Goal: Task Accomplishment & Management: Complete application form

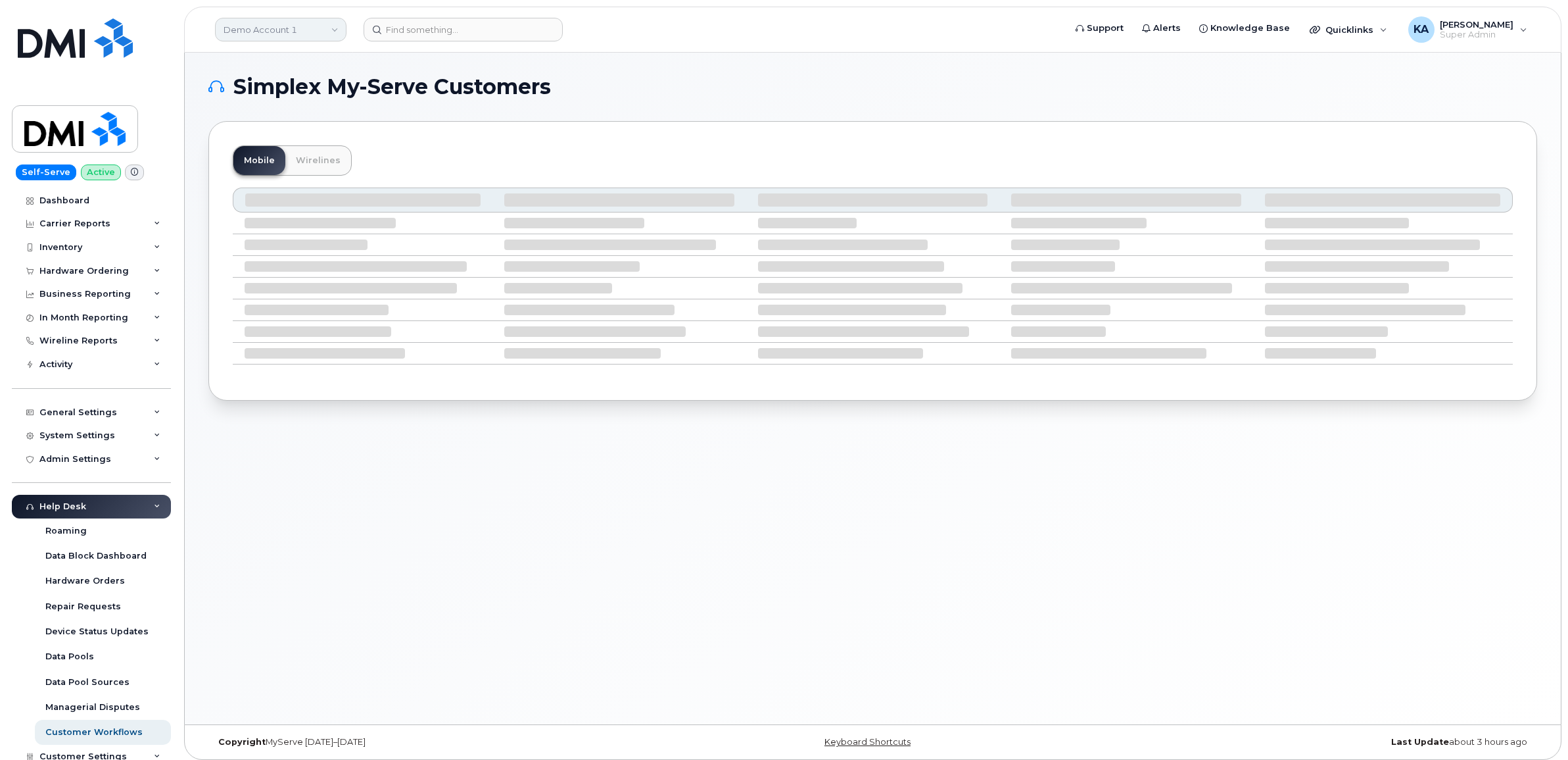
click at [277, 33] on link "Demo Account 1" at bounding box center [281, 30] width 132 height 24
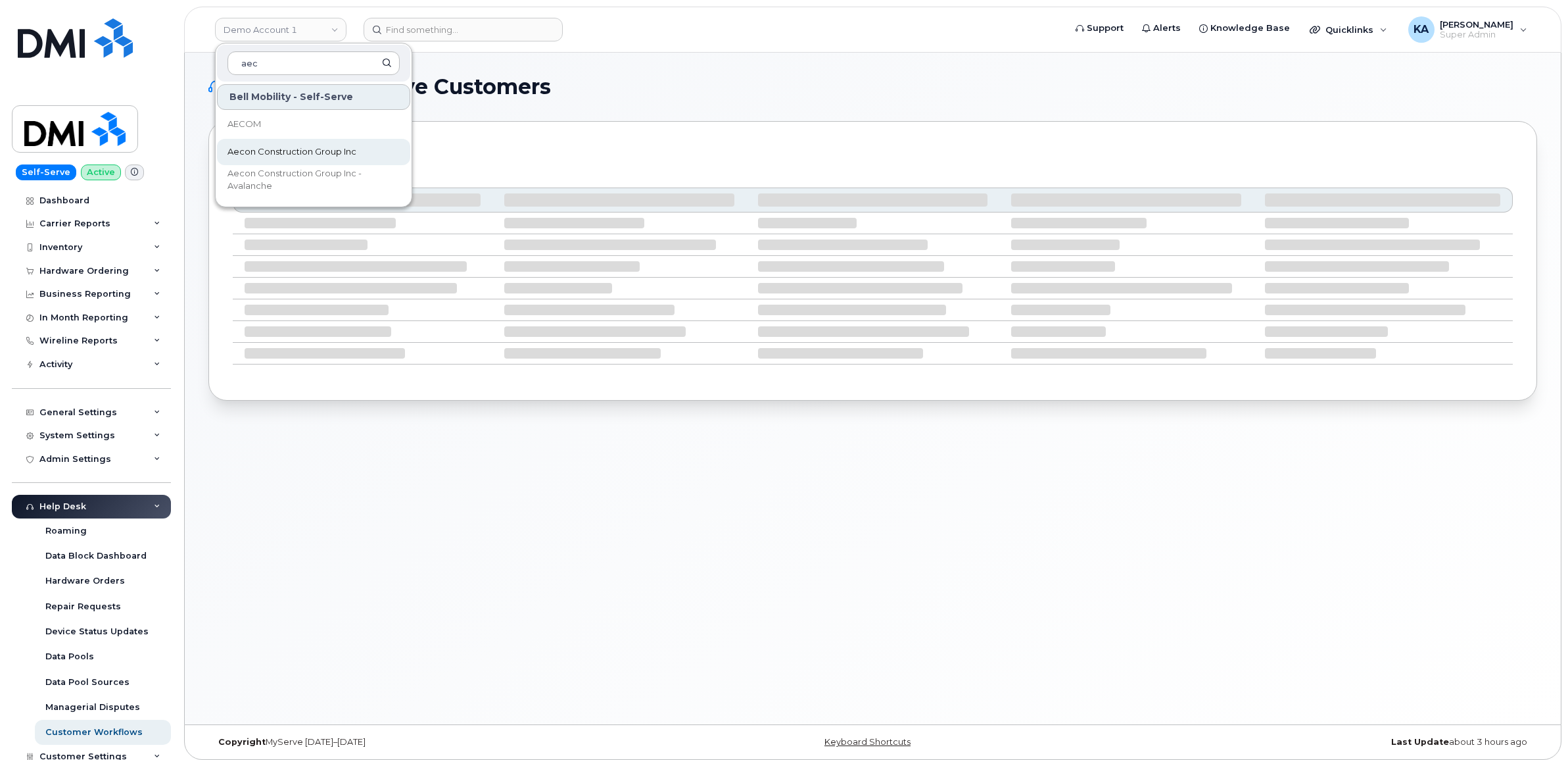
type input "aec"
click at [266, 144] on link "Aecon Construction Group Inc" at bounding box center [313, 152] width 193 height 27
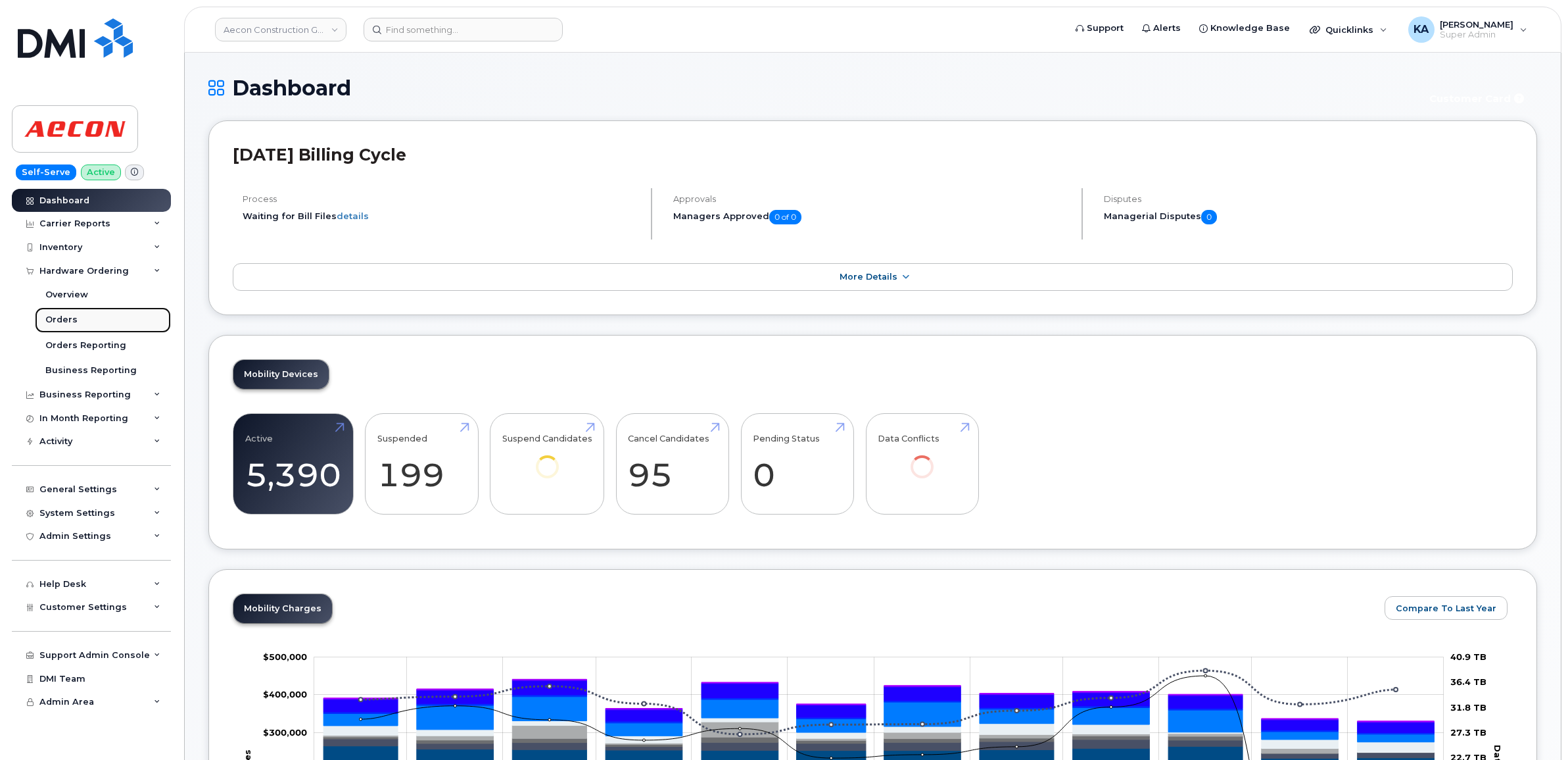
click at [55, 316] on div "Orders" at bounding box center [61, 320] width 32 height 12
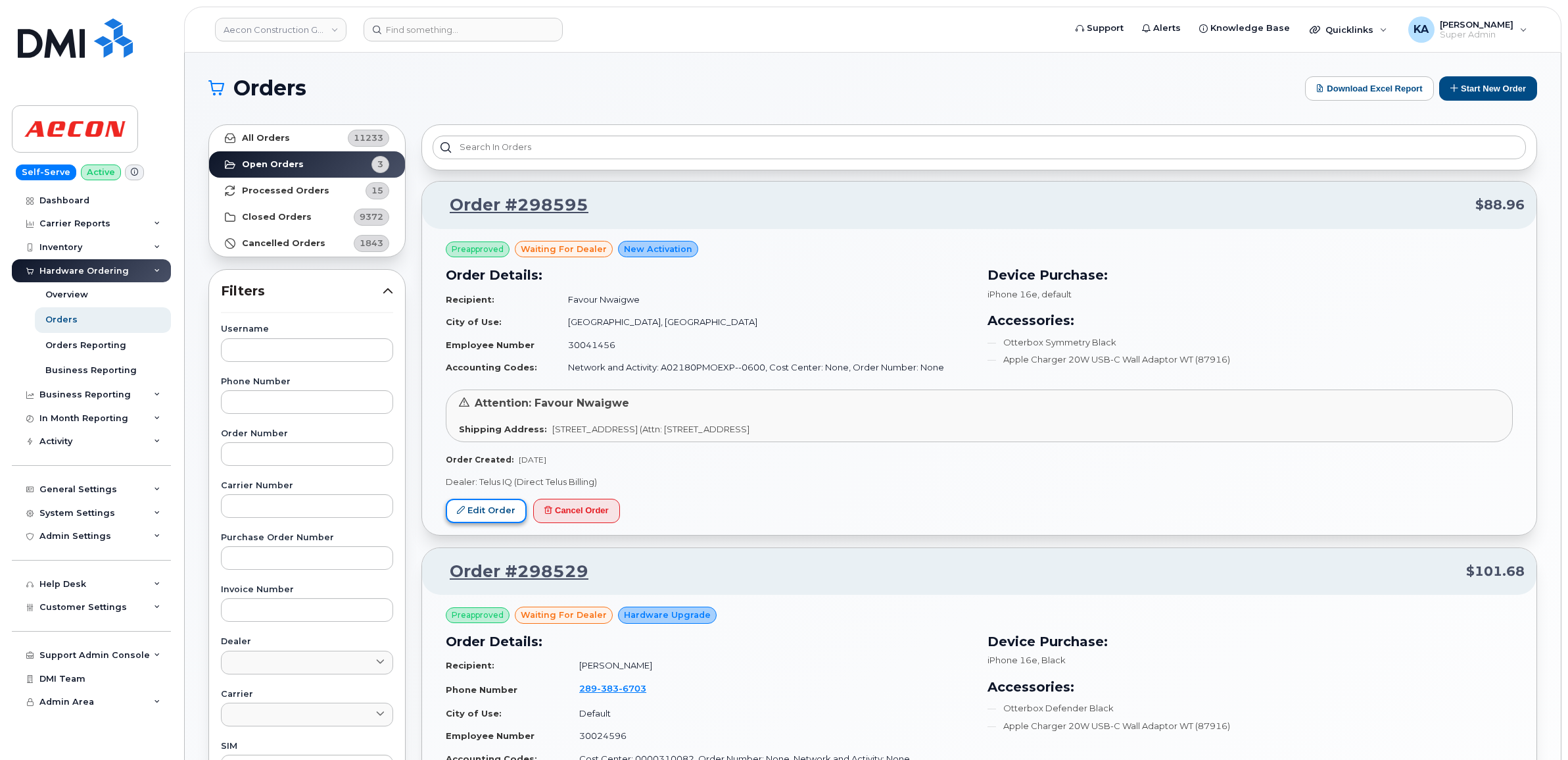
click at [485, 506] on link "Edit Order" at bounding box center [486, 510] width 81 height 24
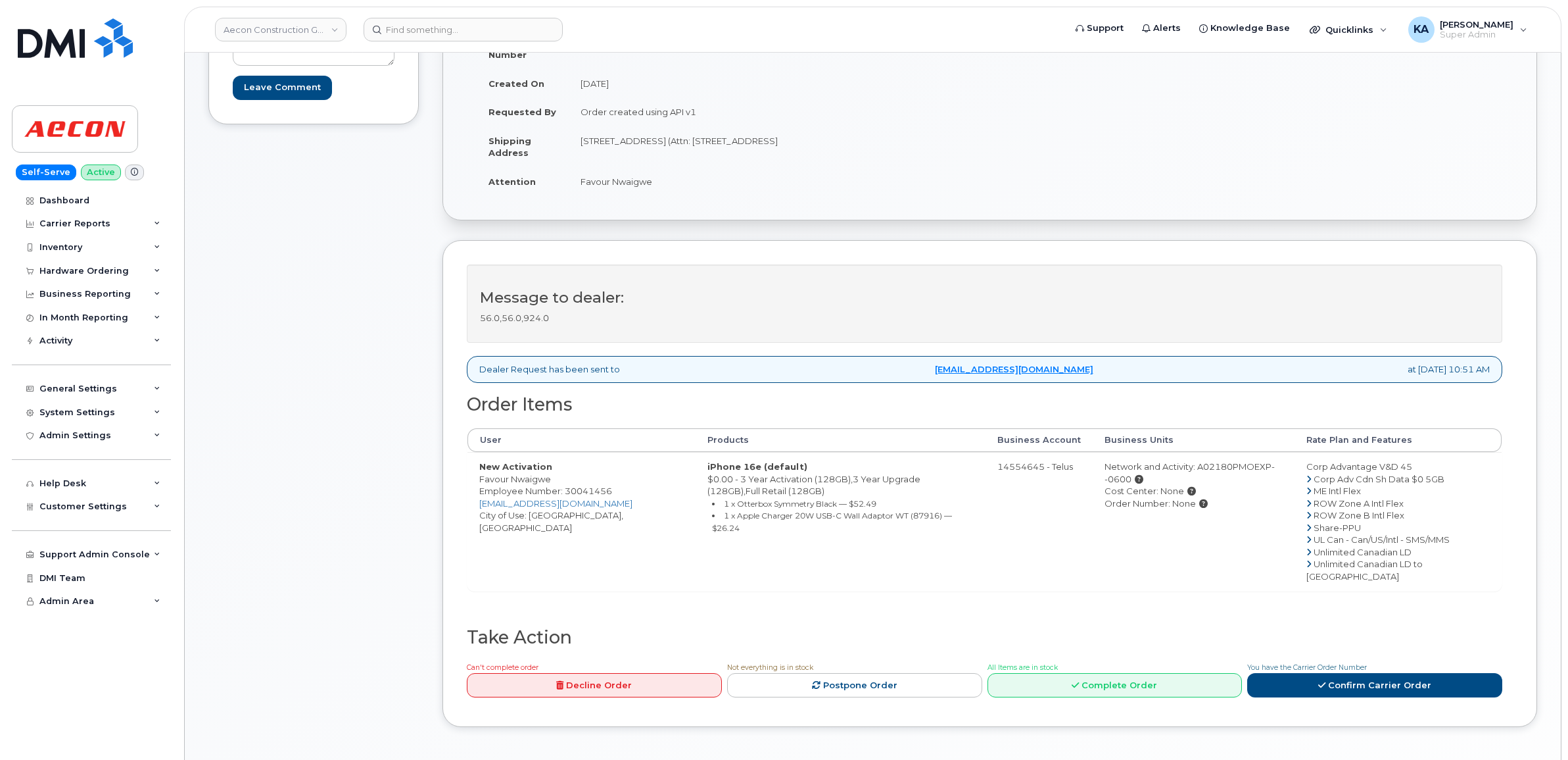
scroll to position [247, 0]
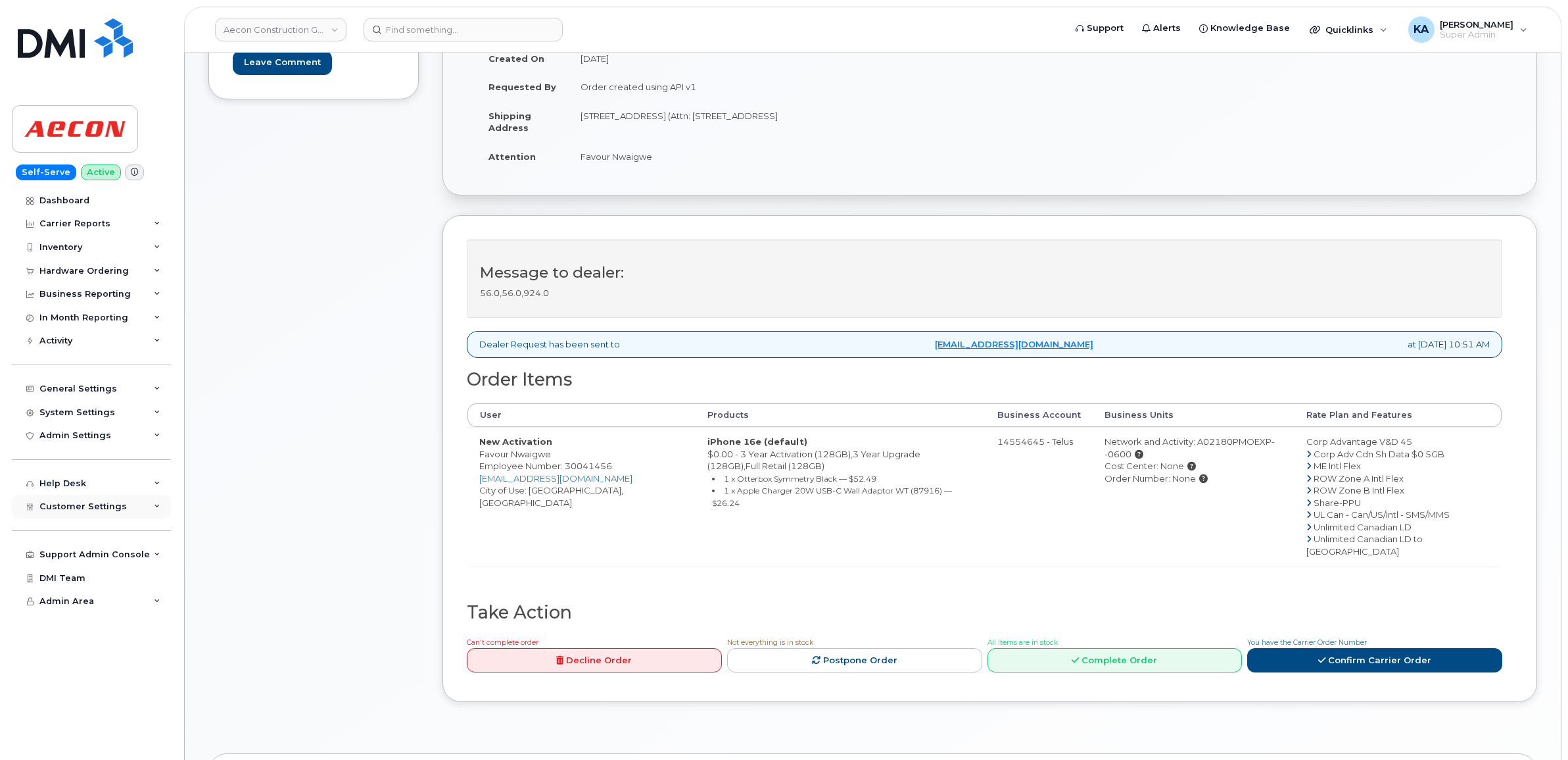
click at [73, 507] on span "Customer Settings" at bounding box center [82, 506] width 87 height 10
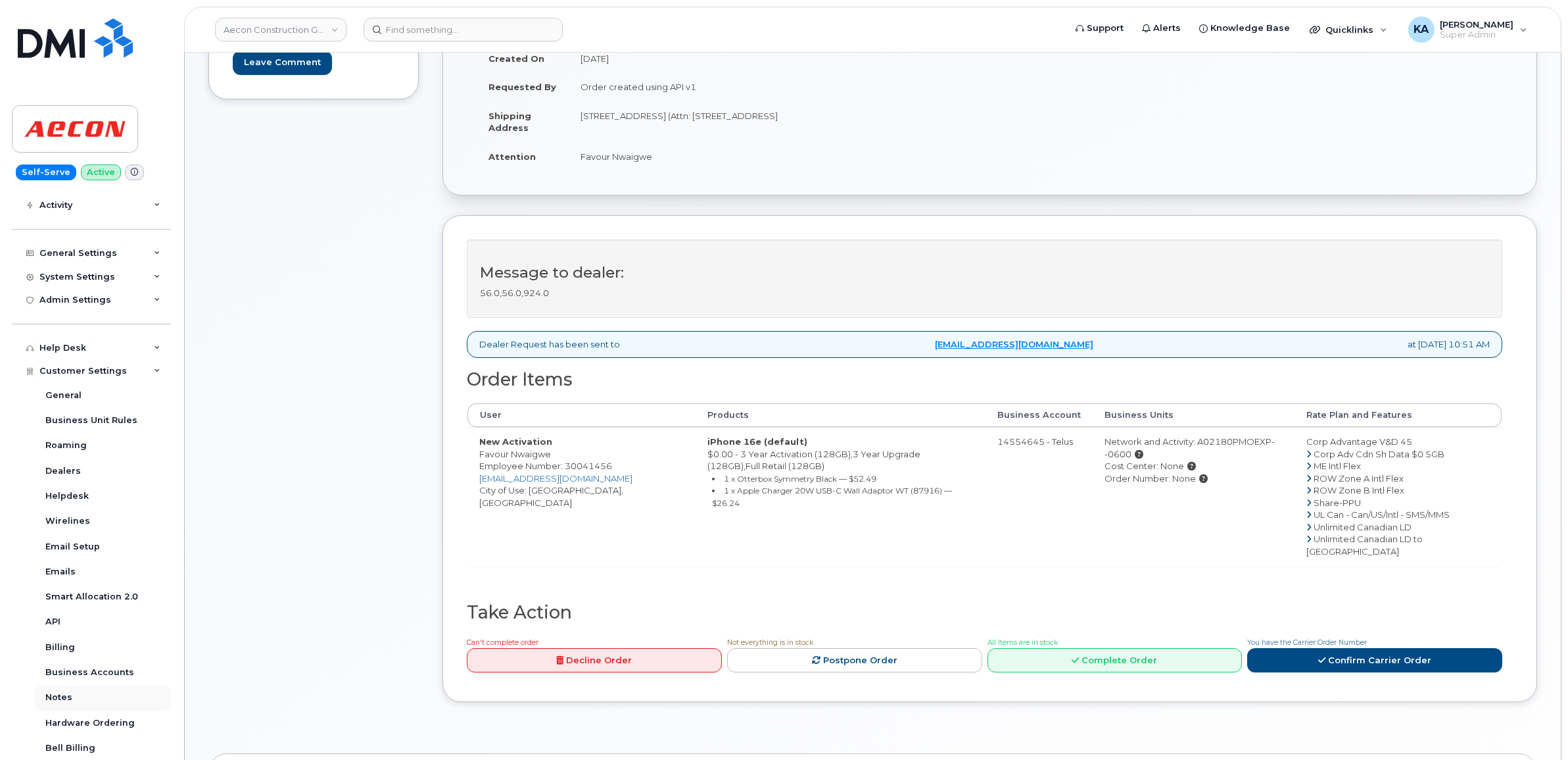
scroll to position [164, 0]
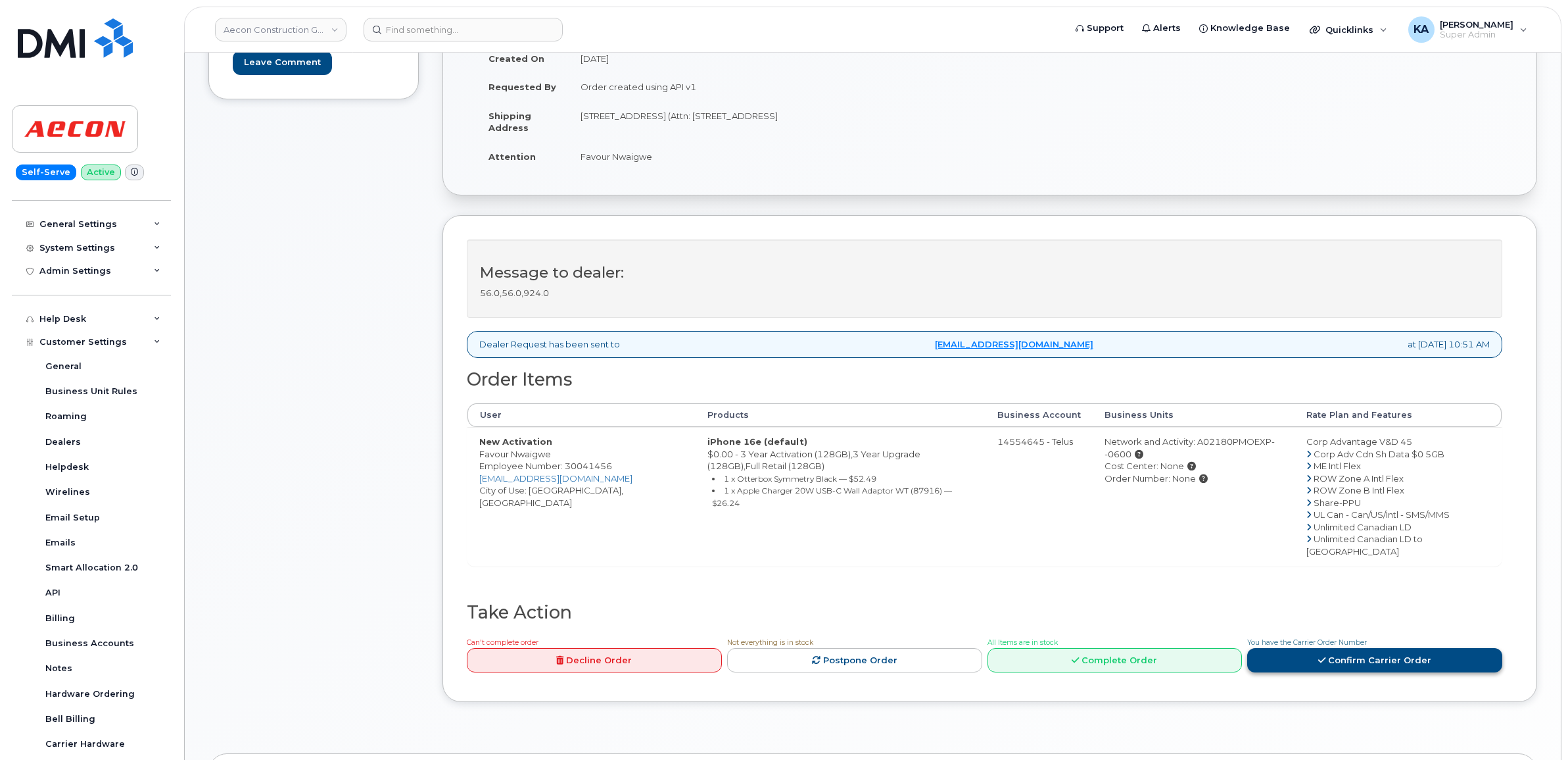
click at [1330, 648] on link "Confirm Carrier Order" at bounding box center [1374, 660] width 255 height 24
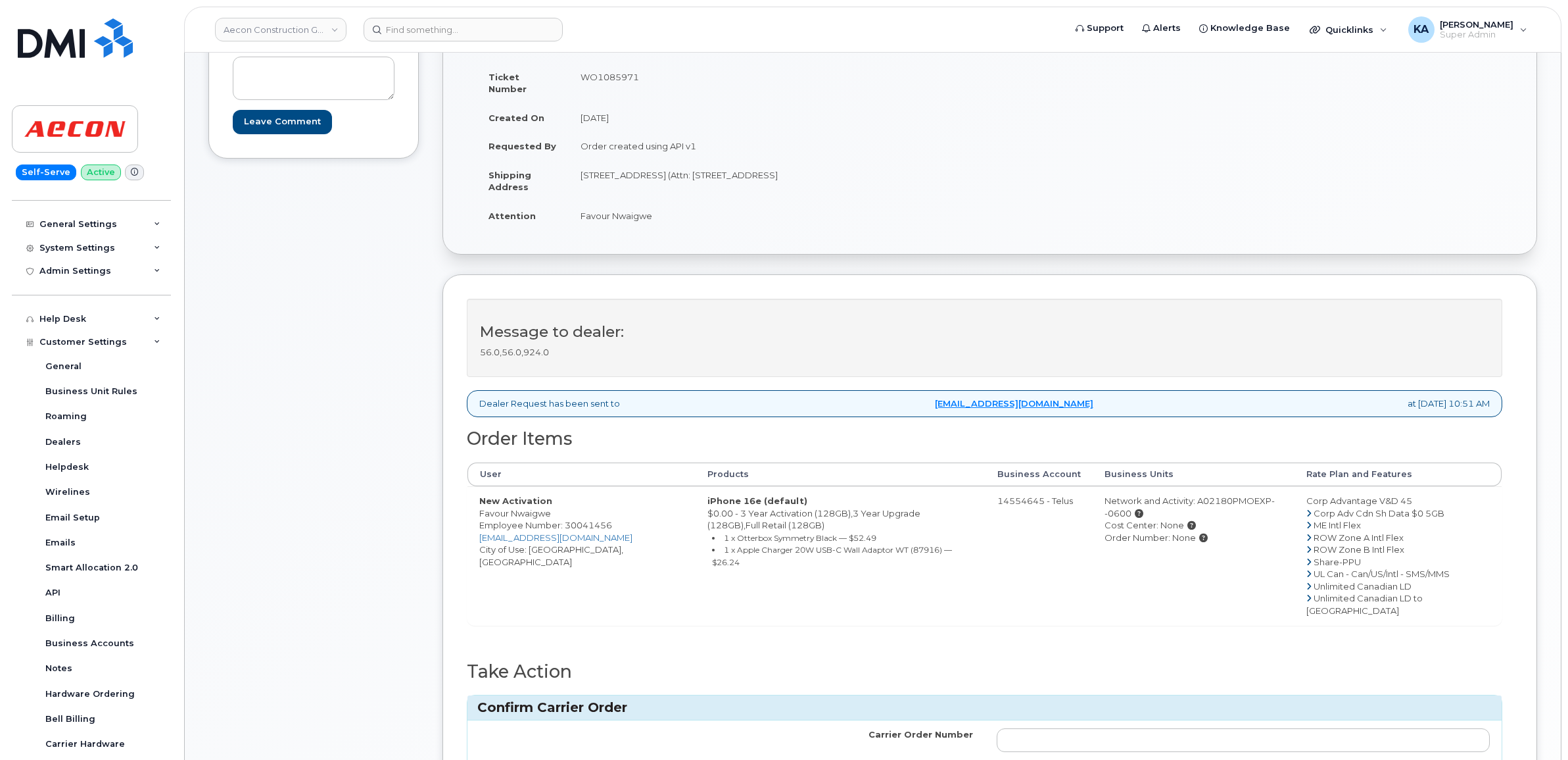
scroll to position [191, 0]
drag, startPoint x: 476, startPoint y: 501, endPoint x: 549, endPoint y: 502, distance: 73.0
click at [549, 502] on td "New Activation Favour Nwaigwe Employee Number: 30041456 FNWAIGWE@AECON.COM City…" at bounding box center [582, 552] width 228 height 139
drag, startPoint x: 549, startPoint y: 502, endPoint x: 541, endPoint y: 501, distance: 8.1
copy td "Favour Nwaigwe"
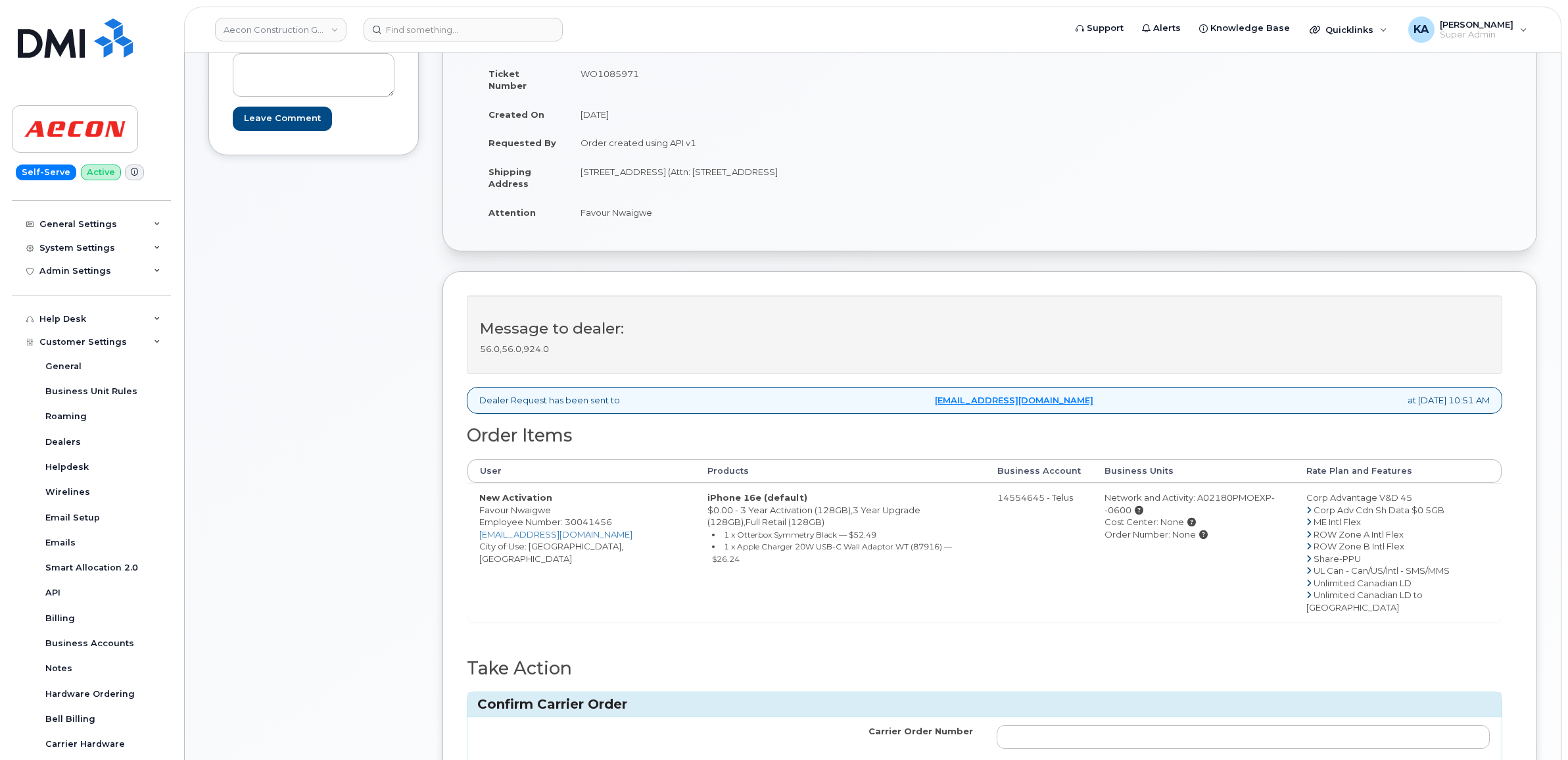
copy td "Favour Nwaigwe"
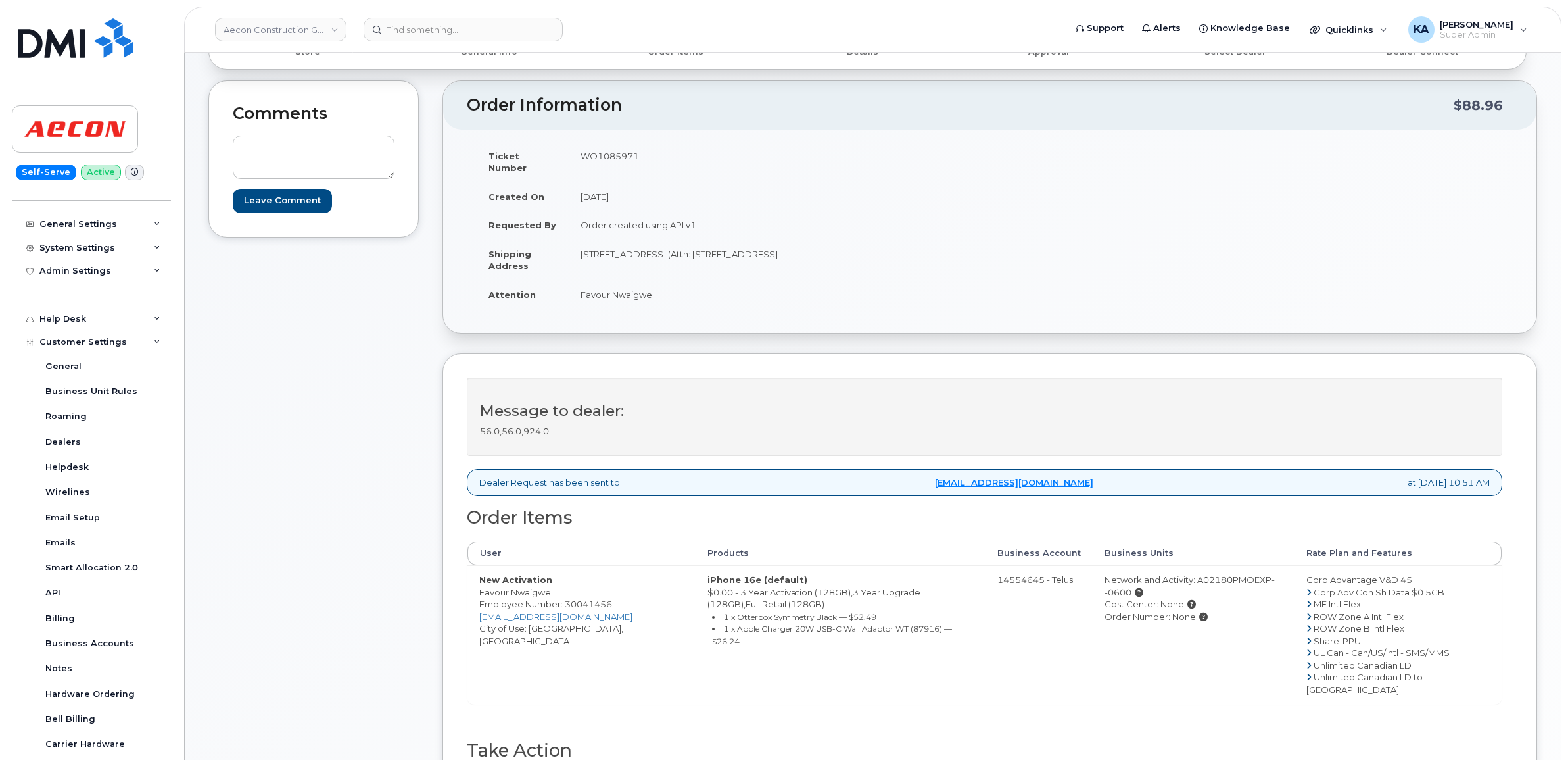
drag, startPoint x: 580, startPoint y: 152, endPoint x: 640, endPoint y: 158, distance: 60.3
click at [640, 158] on td "WO1085971" at bounding box center [775, 162] width 411 height 41
drag, startPoint x: 639, startPoint y: 158, endPoint x: 626, endPoint y: 156, distance: 13.2
copy td "WO1085971"
drag, startPoint x: 580, startPoint y: 285, endPoint x: 655, endPoint y: 291, distance: 75.2
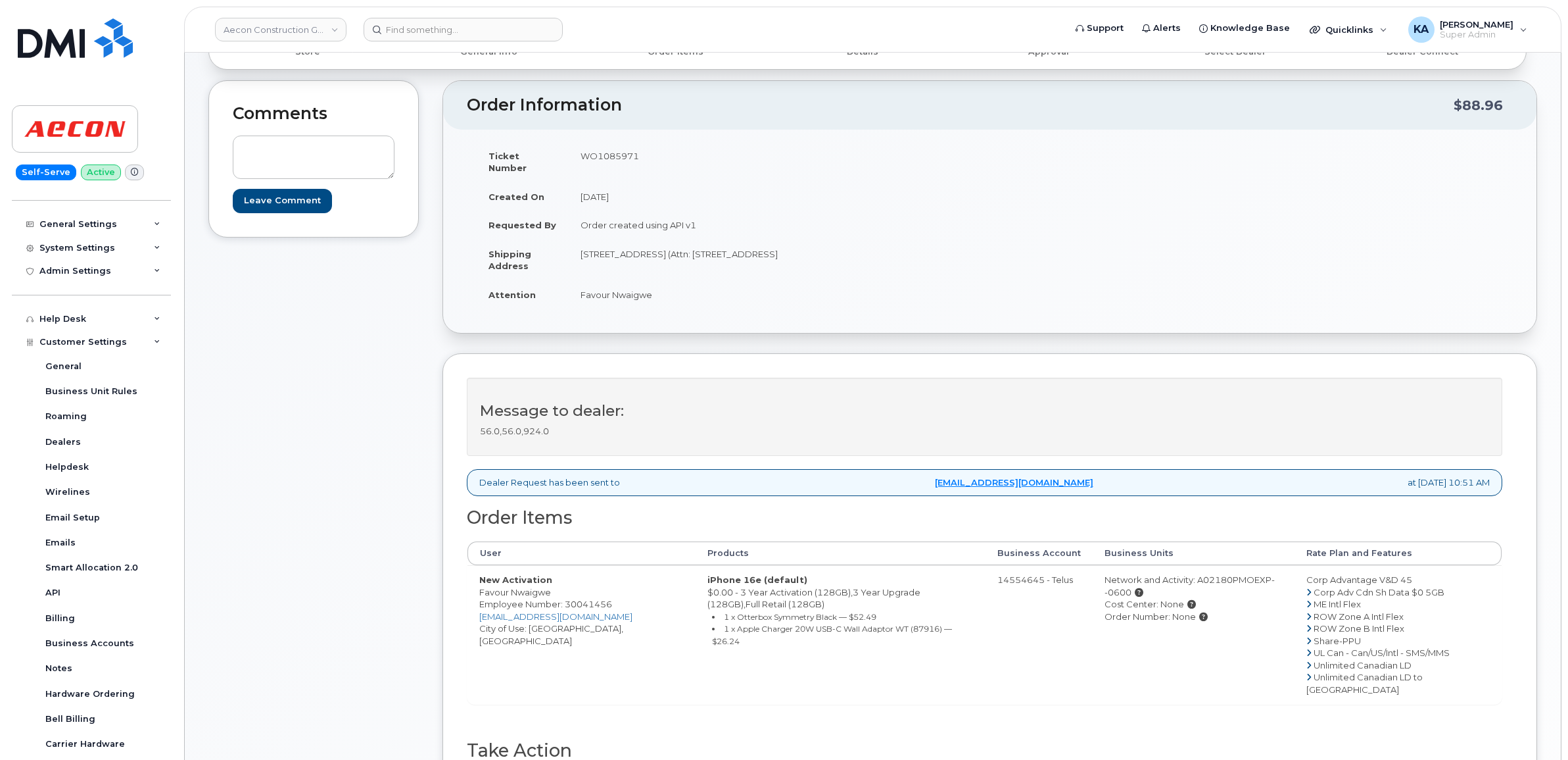
click at [655, 291] on td "Favour Nwaigwe" at bounding box center [775, 294] width 411 height 29
drag, startPoint x: 655, startPoint y: 291, endPoint x: 639, endPoint y: 284, distance: 17.5
copy td "Favour Nwaigwe"
drag, startPoint x: 573, startPoint y: 238, endPoint x: 675, endPoint y: 249, distance: 102.6
click at [675, 249] on td "1320 Bradenton Path (Attn: Favour Nwaigwe) Oshawa ON L1K 1A9" at bounding box center [775, 260] width 411 height 41
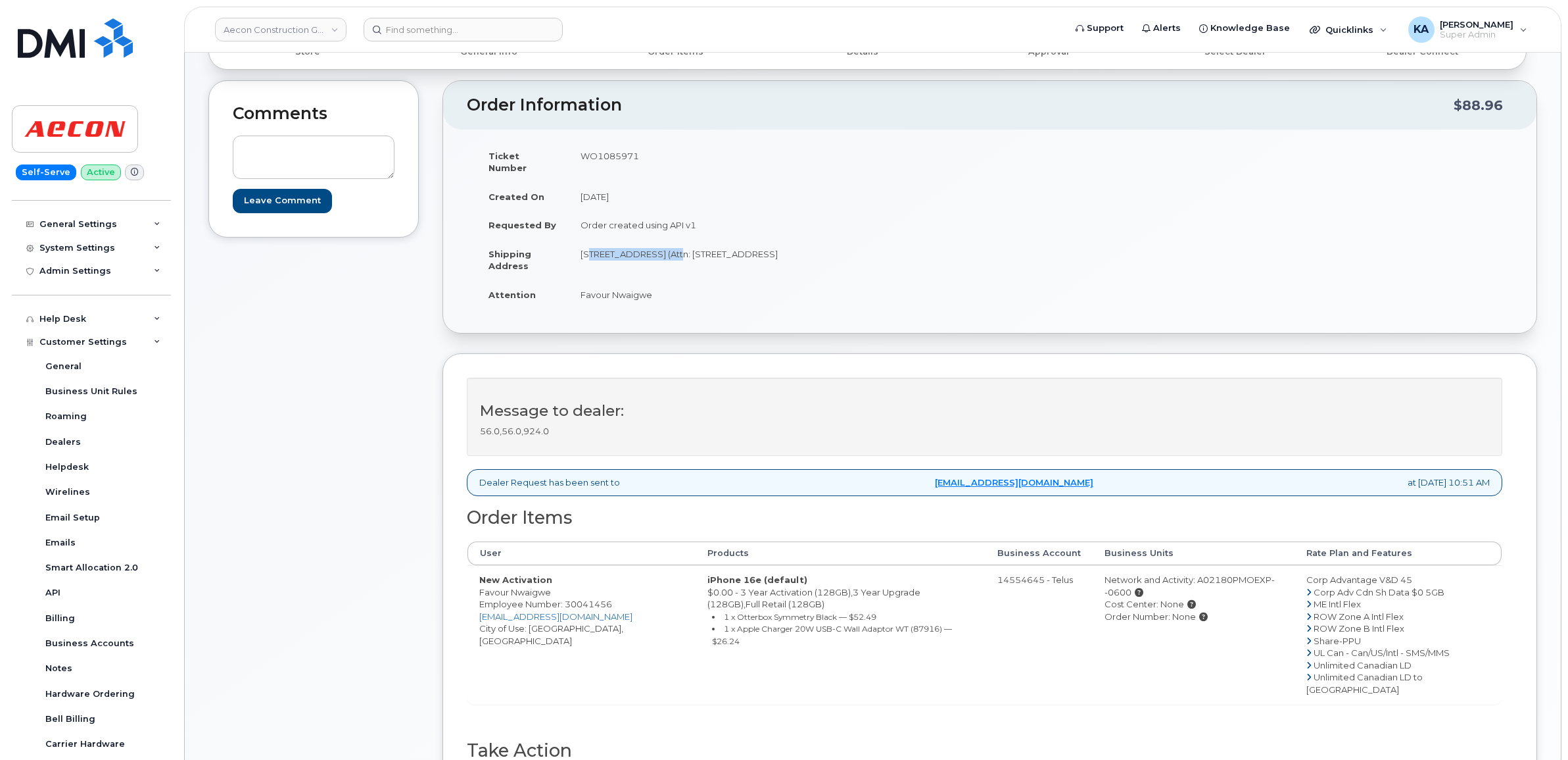
drag, startPoint x: 675, startPoint y: 249, endPoint x: 662, endPoint y: 243, distance: 14.3
copy td "1320 Bradenton Path"
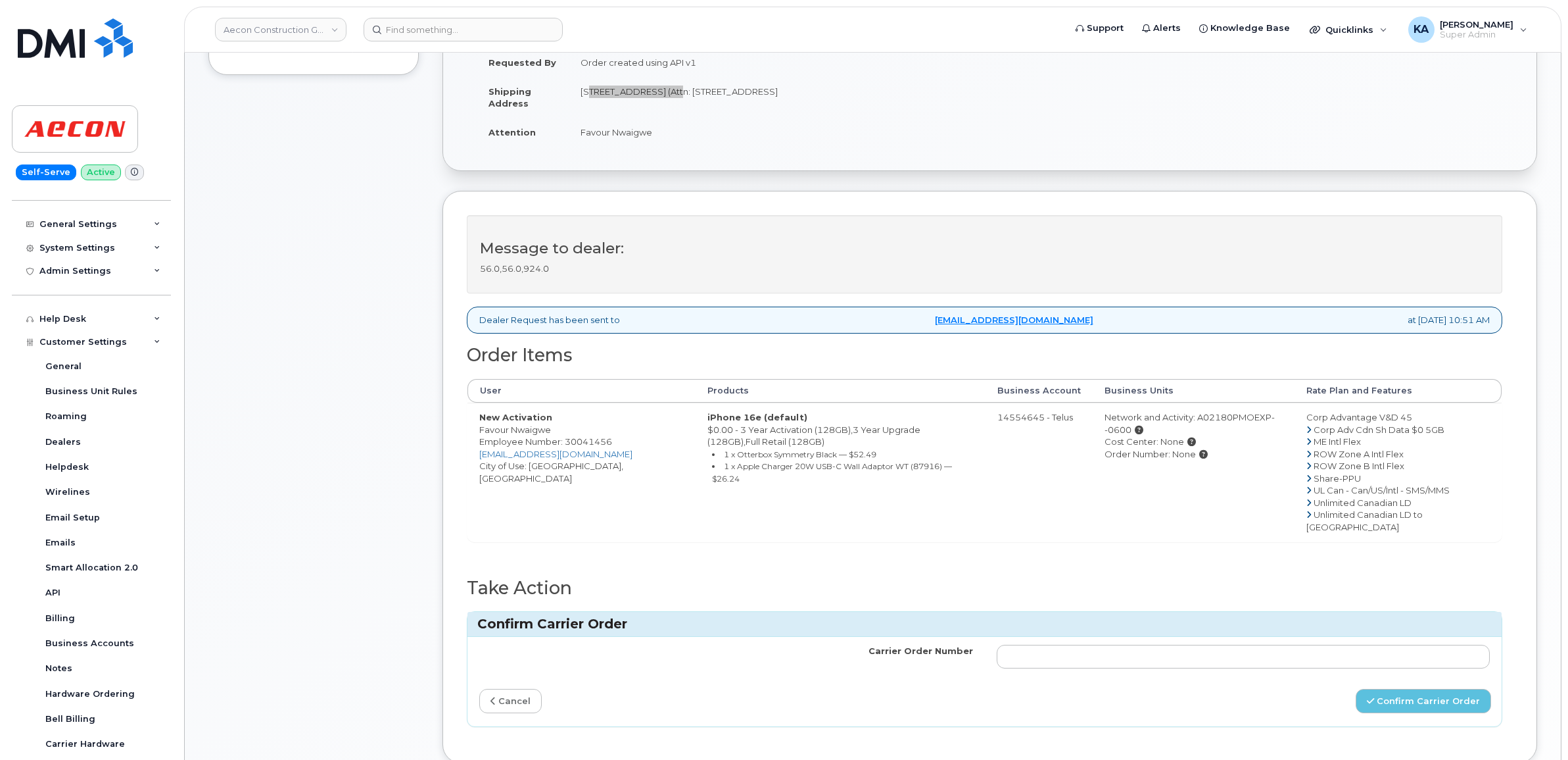
scroll to position [273, 0]
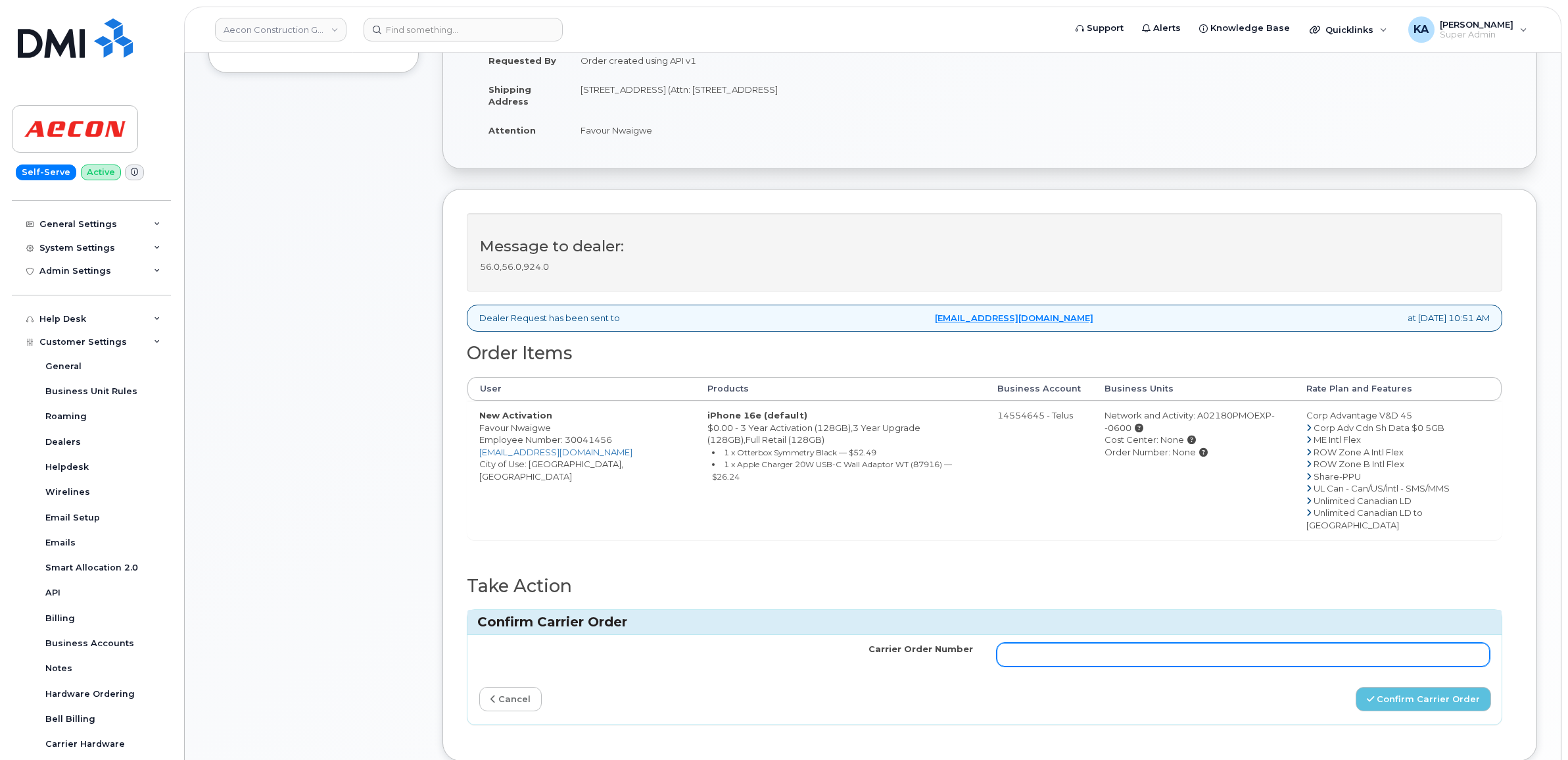
paste input "TL60020689"
type input "TL60020689"
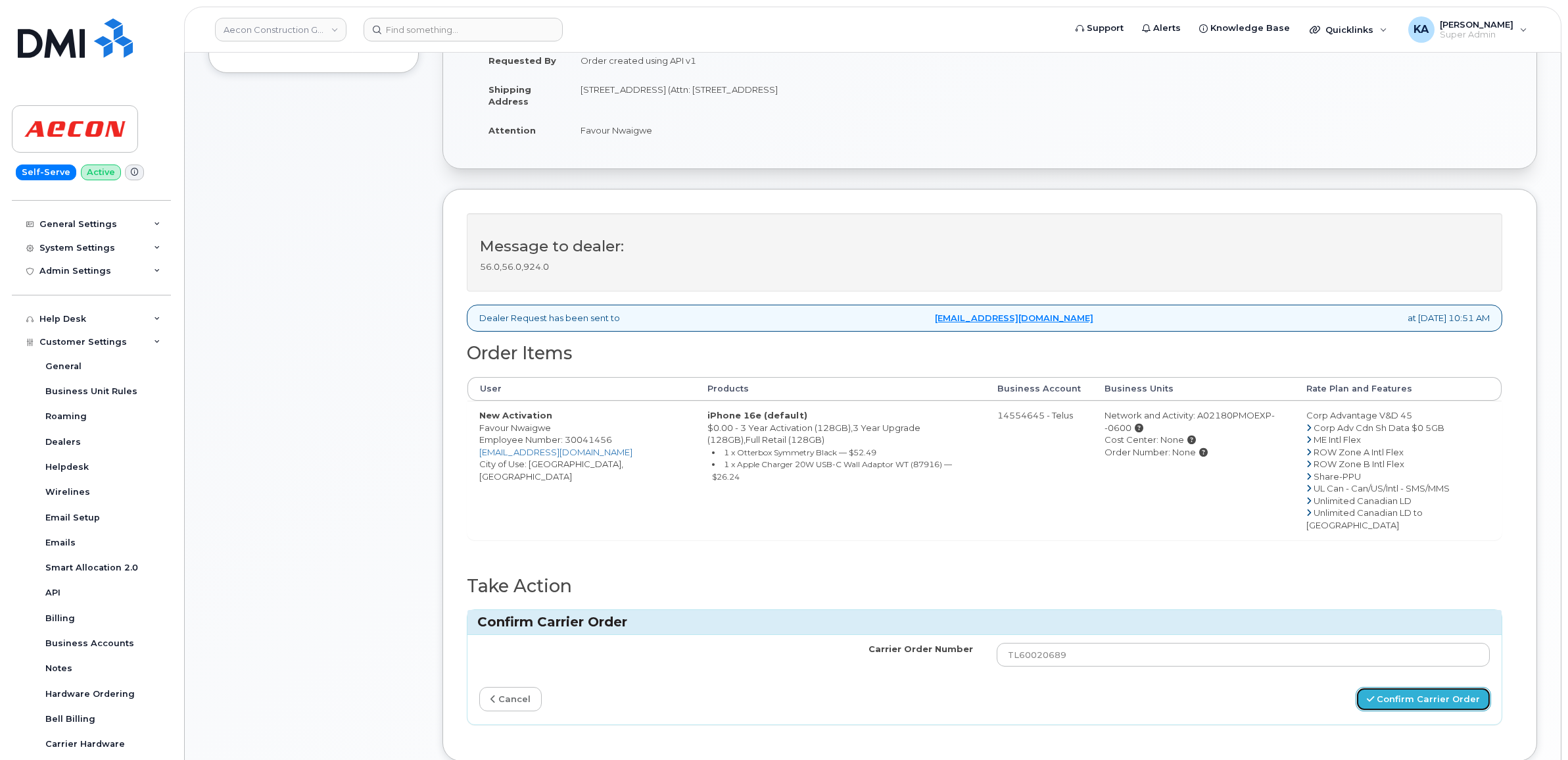
click at [1386, 687] on button "Confirm Carrier Order" at bounding box center [1424, 699] width 136 height 24
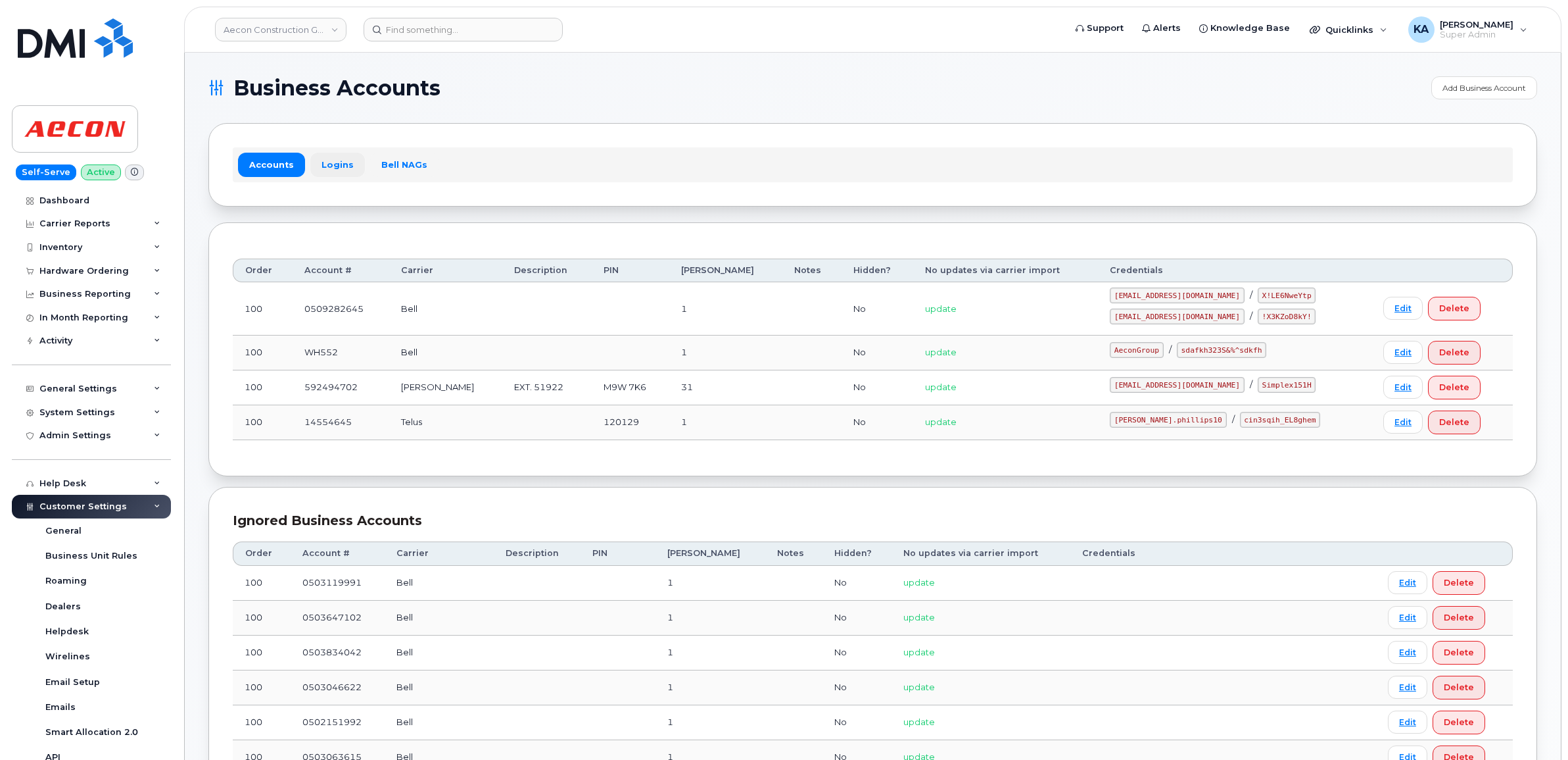
click at [330, 159] on link "Logins" at bounding box center [337, 164] width 55 height 24
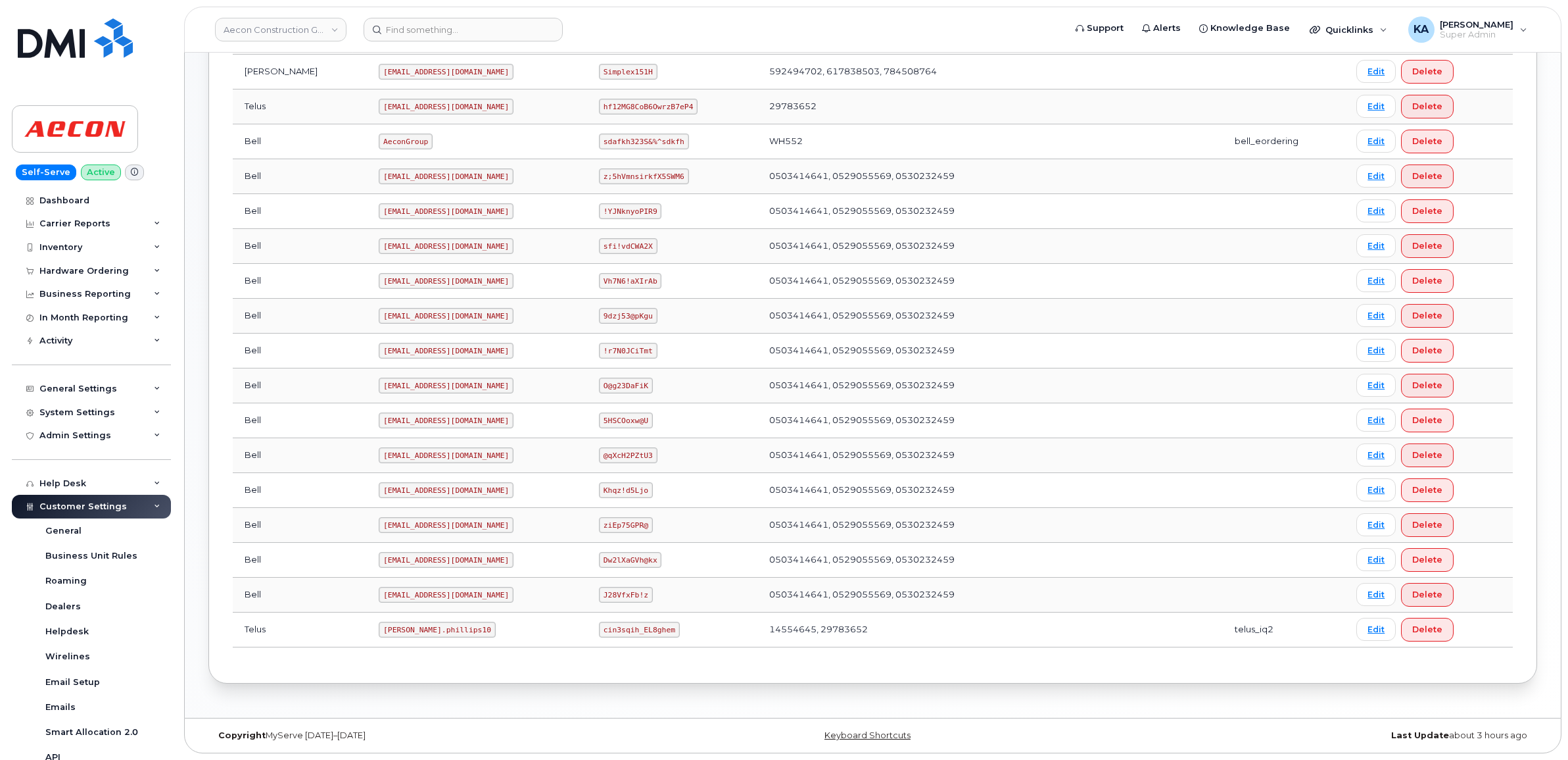
scroll to position [462, 0]
